Goal: Task Accomplishment & Management: Manage account settings

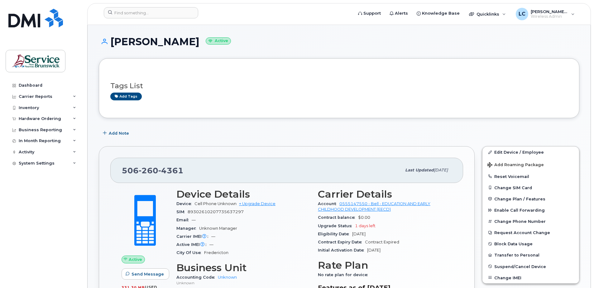
scroll to position [62, 0]
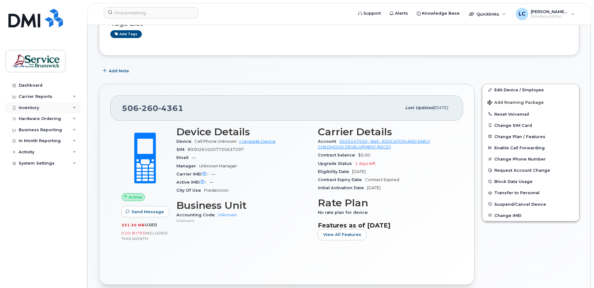
click at [46, 105] on div "Inventory" at bounding box center [43, 107] width 75 height 11
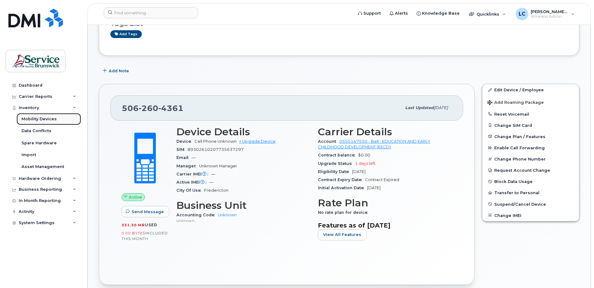
drag, startPoint x: 46, startPoint y: 120, endPoint x: 43, endPoint y: 123, distance: 4.4
click at [46, 120] on div "Mobility Devices" at bounding box center [38, 119] width 35 height 6
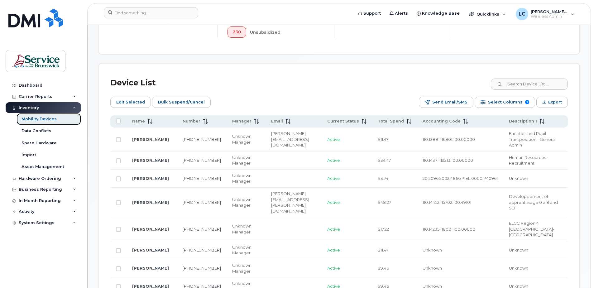
scroll to position [249, 0]
click at [544, 81] on input at bounding box center [529, 83] width 78 height 11
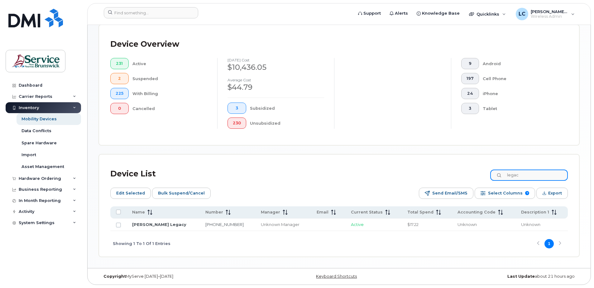
drag, startPoint x: 533, startPoint y: 174, endPoint x: 499, endPoint y: 172, distance: 34.0
click at [499, 172] on input "legac" at bounding box center [529, 174] width 78 height 11
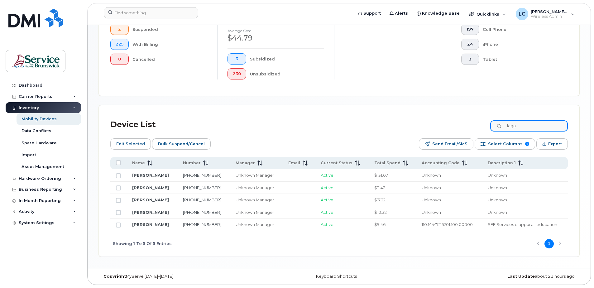
scroll to position [195, 0]
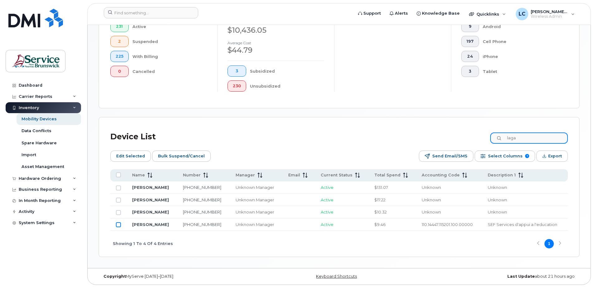
type input "laga"
click at [117, 225] on input "Row Unselected" at bounding box center [118, 224] width 5 height 5
checkbox input "true"
click at [133, 154] on span "Edit Selected" at bounding box center [130, 155] width 29 height 9
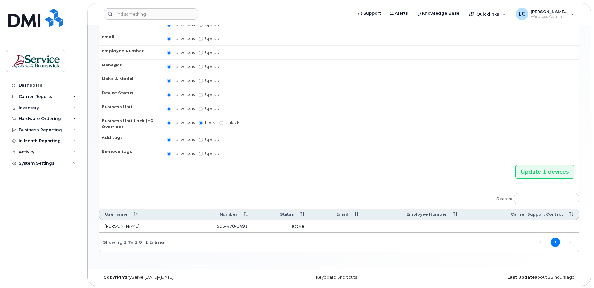
scroll to position [58, 0]
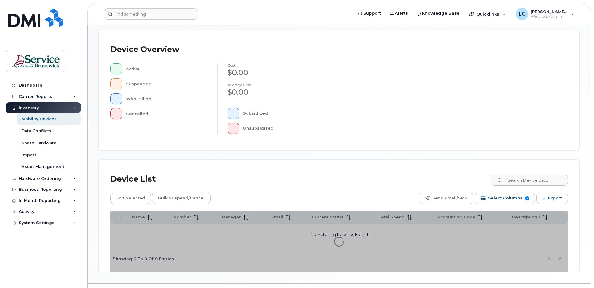
scroll to position [140, 0]
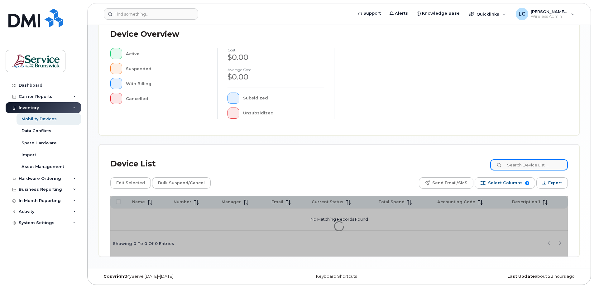
click at [521, 164] on input at bounding box center [529, 164] width 78 height 11
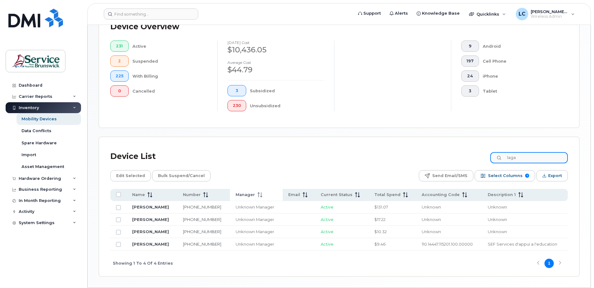
scroll to position [184, 0]
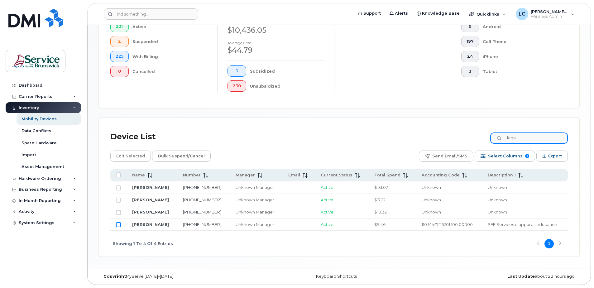
type input "laga"
click at [118, 225] on input "Row Unselected" at bounding box center [118, 224] width 5 height 5
checkbox input "true"
click at [184, 154] on span "Bulk Suspend/Cancel" at bounding box center [181, 155] width 47 height 9
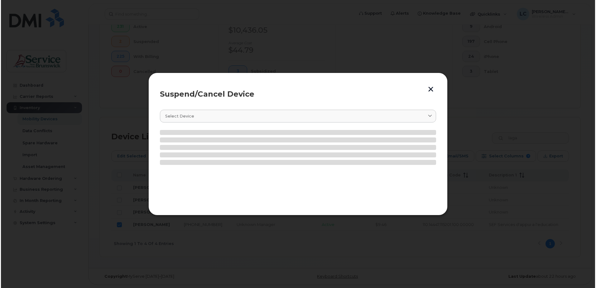
scroll to position [178, 0]
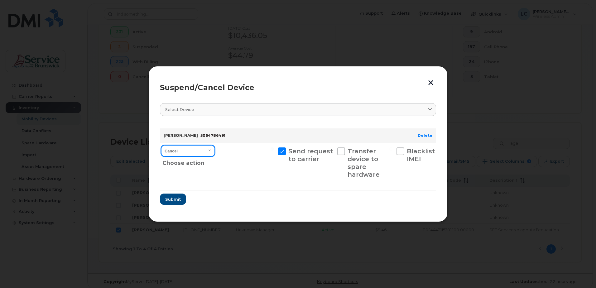
click at [198, 147] on select "Cancel Suspend - Extend Suspension Suspend - Reduced Rate Suspend - Full Rate S…" at bounding box center [188, 150] width 54 height 11
click at [161, 145] on select "Cancel Suspend - Extend Suspension Suspend - Reduced Rate Suspend - Full Rate S…" at bounding box center [188, 150] width 54 height 11
drag, startPoint x: 166, startPoint y: 199, endPoint x: 237, endPoint y: 200, distance: 71.0
click at [239, 202] on form "Marie-Josée Lagacé 5064786491 Delete Cancel Suspend - Extend Suspension Suspend…" at bounding box center [298, 163] width 276 height 81
click at [335, 78] on header "Suspend/Cancel Device" at bounding box center [298, 88] width 276 height 20
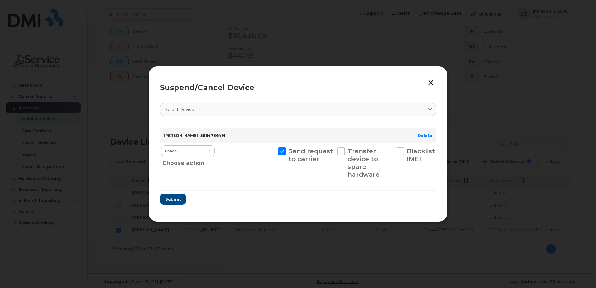
click at [429, 86] on button "button" at bounding box center [430, 82] width 9 height 10
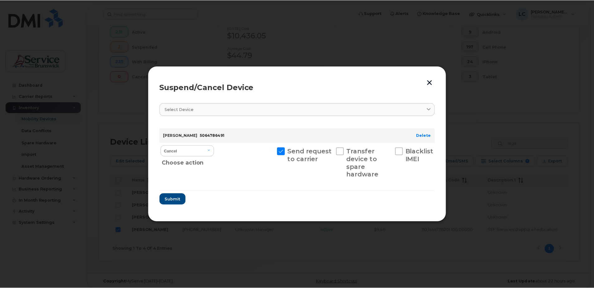
scroll to position [184, 0]
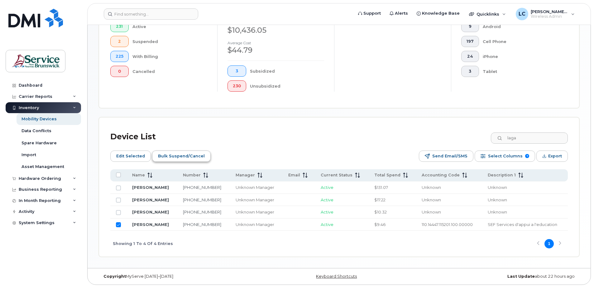
click at [169, 154] on span "Bulk Suspend/Cancel" at bounding box center [181, 155] width 47 height 9
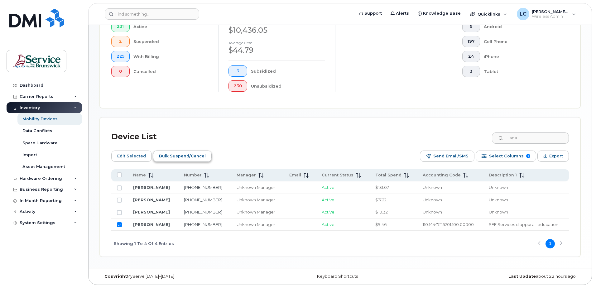
scroll to position [178, 0]
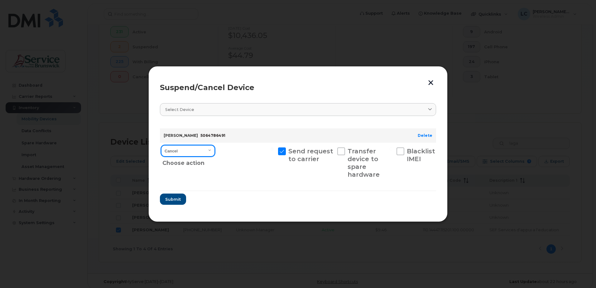
click at [203, 151] on select "Cancel Suspend - Extend Suspension Suspend - Reduced Rate Suspend - Full Rate S…" at bounding box center [188, 150] width 54 height 11
click at [161, 145] on select "Cancel Suspend - Extend Suspension Suspend - Reduced Rate Suspend - Full Rate S…" at bounding box center [188, 150] width 54 height 11
click at [175, 200] on span "Submit" at bounding box center [173, 199] width 16 height 6
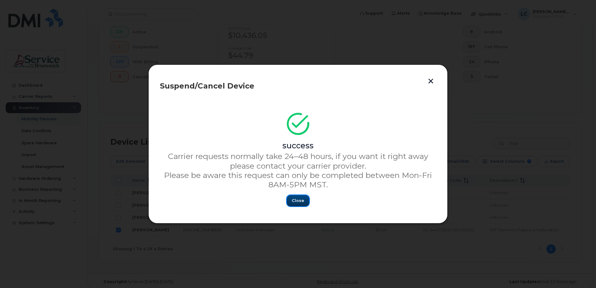
click at [297, 199] on span "Close" at bounding box center [298, 200] width 12 height 6
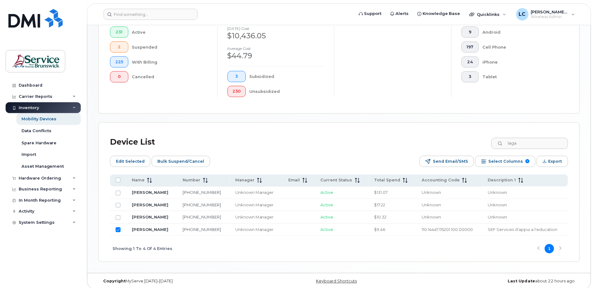
scroll to position [184, 0]
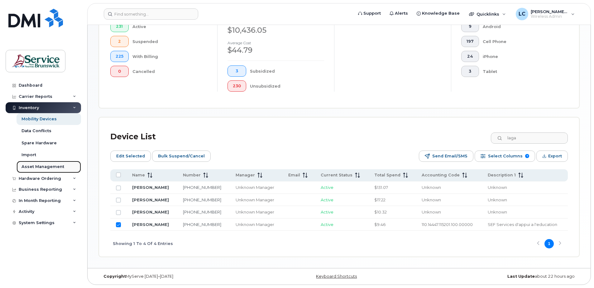
click at [53, 164] on div "Asset Management" at bounding box center [42, 167] width 43 height 6
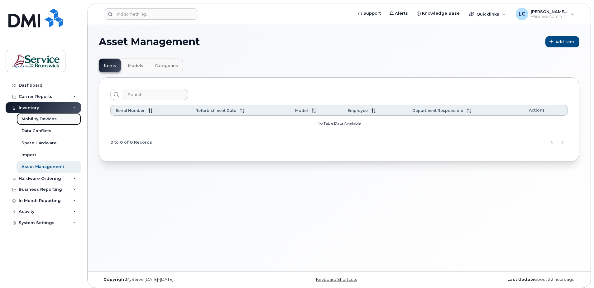
click at [44, 121] on div "Mobility Devices" at bounding box center [38, 119] width 35 height 6
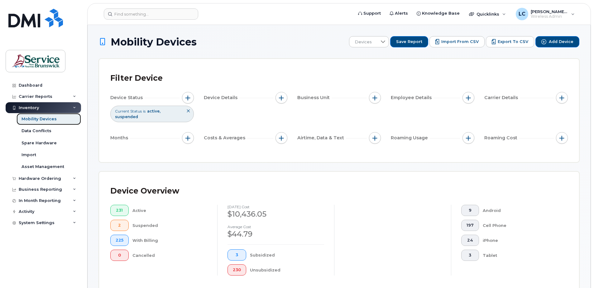
click at [45, 121] on div "Mobility Devices" at bounding box center [38, 119] width 35 height 6
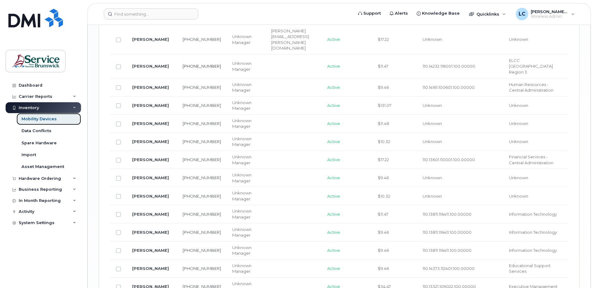
scroll to position [1057, 0]
